Goal: Find contact information: Obtain details needed to contact an individual or organization

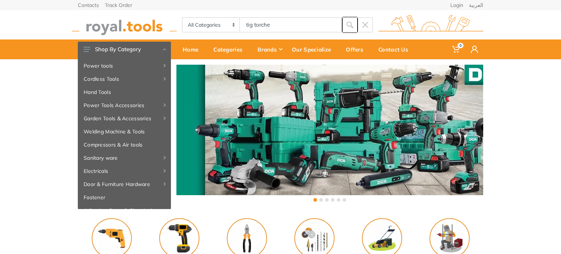
click at [347, 24] on use "submit" at bounding box center [350, 25] width 7 height 7
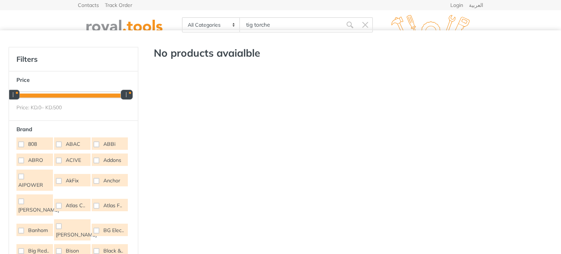
click at [278, 19] on input "tig torche" at bounding box center [291, 24] width 102 height 15
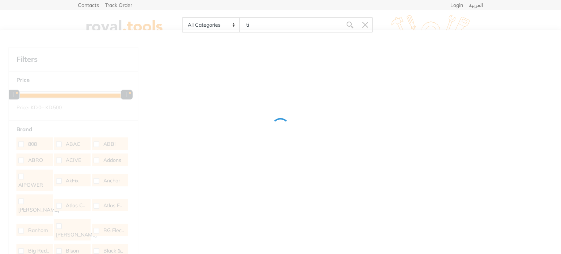
type input "t"
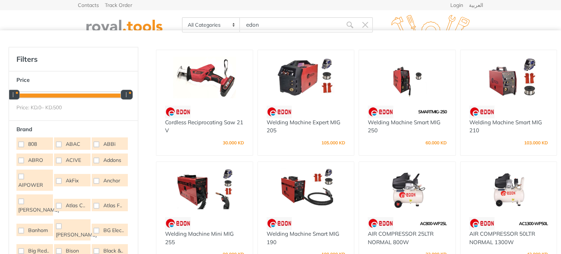
type input "edon"
click at [424, 17] on img at bounding box center [431, 25] width 105 height 20
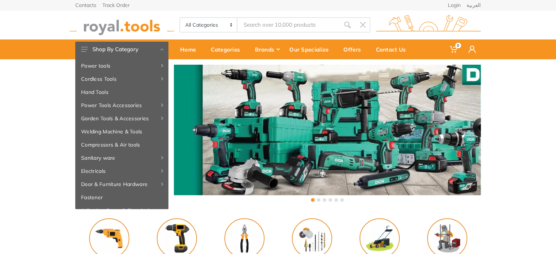
click at [395, 48] on div "Contact Us" at bounding box center [393, 49] width 45 height 15
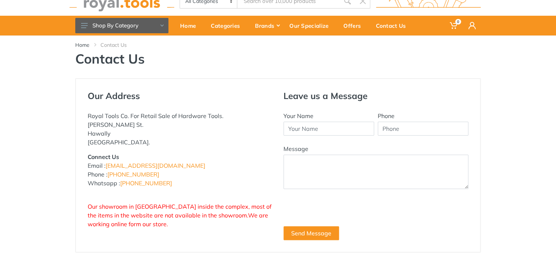
scroll to position [37, 0]
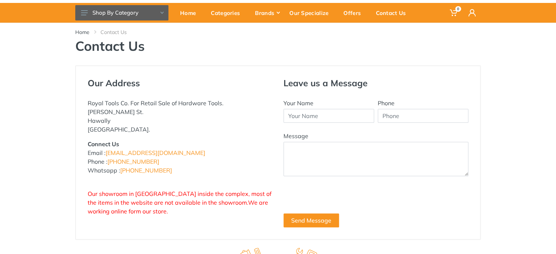
drag, startPoint x: 171, startPoint y: 169, endPoint x: 120, endPoint y: 169, distance: 51.5
click at [120, 169] on p "Connect Us Email : info@royal.tools Phone : +965 22620757 Whatsapp : +965 96777…" at bounding box center [180, 157] width 185 height 35
copy p "+965 96777125"
